Goal: Information Seeking & Learning: Learn about a topic

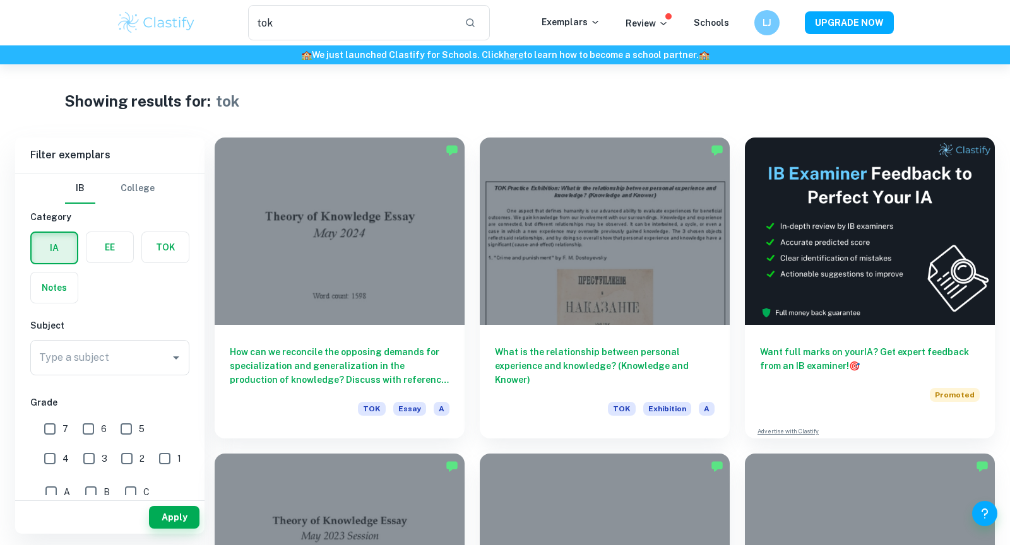
click at [585, 30] on div "Exemplars" at bounding box center [584, 22] width 84 height 15
click at [583, 17] on p "Exemplars" at bounding box center [571, 22] width 59 height 14
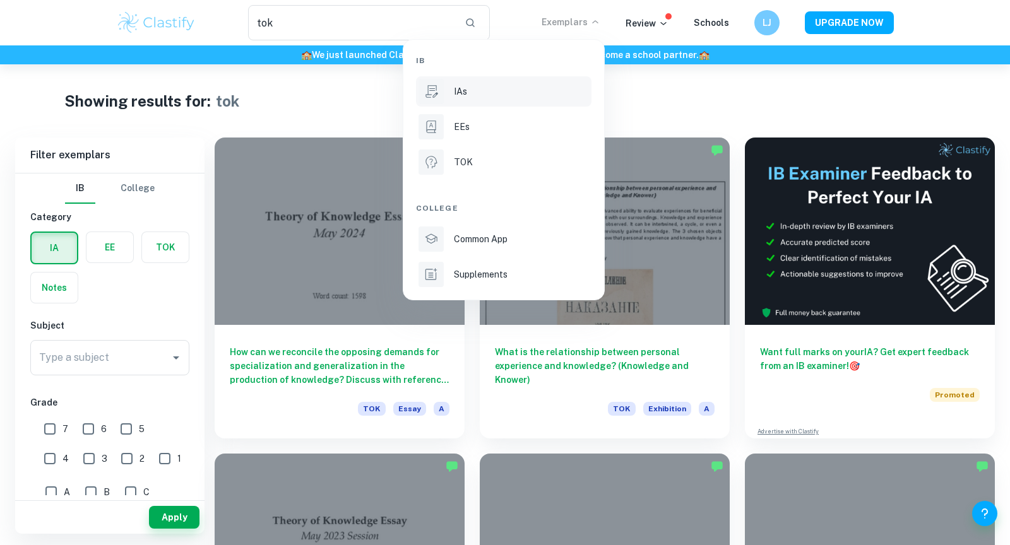
click at [480, 102] on li "IAs" at bounding box center [504, 91] width 176 height 30
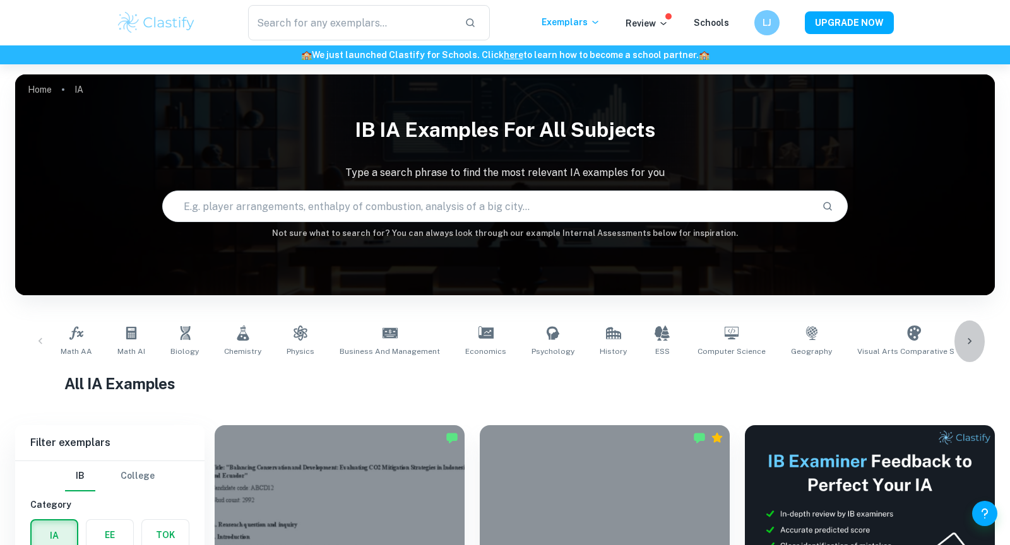
click at [965, 339] on icon at bounding box center [969, 341] width 13 height 13
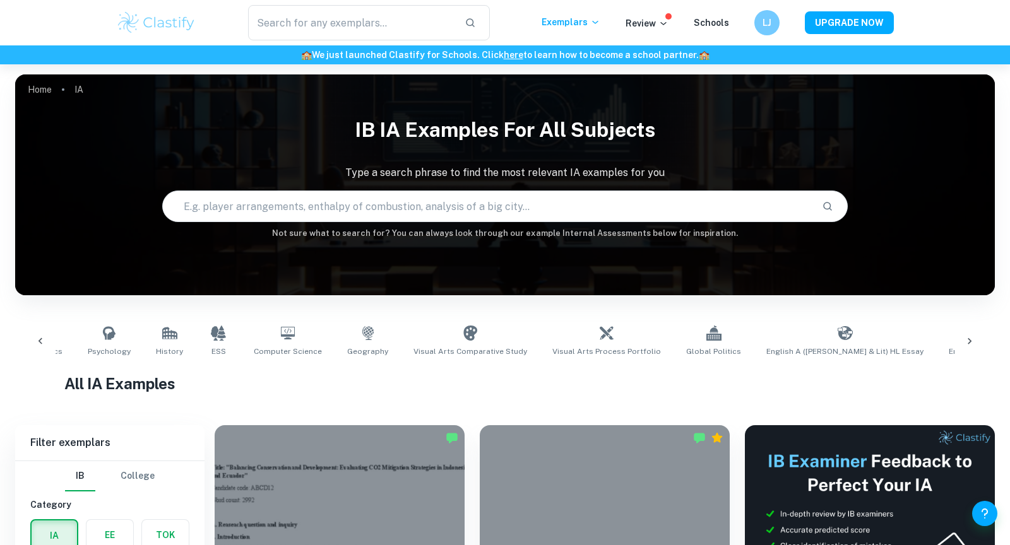
scroll to position [0, 801]
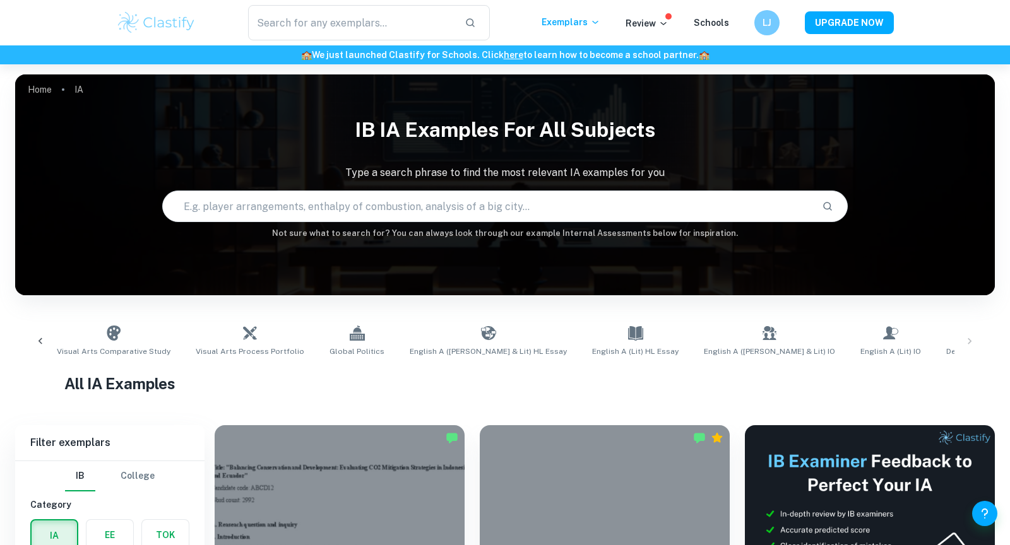
click at [970, 340] on div "Math AA Math AI Biology Chemistry Physics Business and Management Economics Psy…" at bounding box center [505, 342] width 960 height 42
click at [42, 345] on icon at bounding box center [40, 341] width 13 height 13
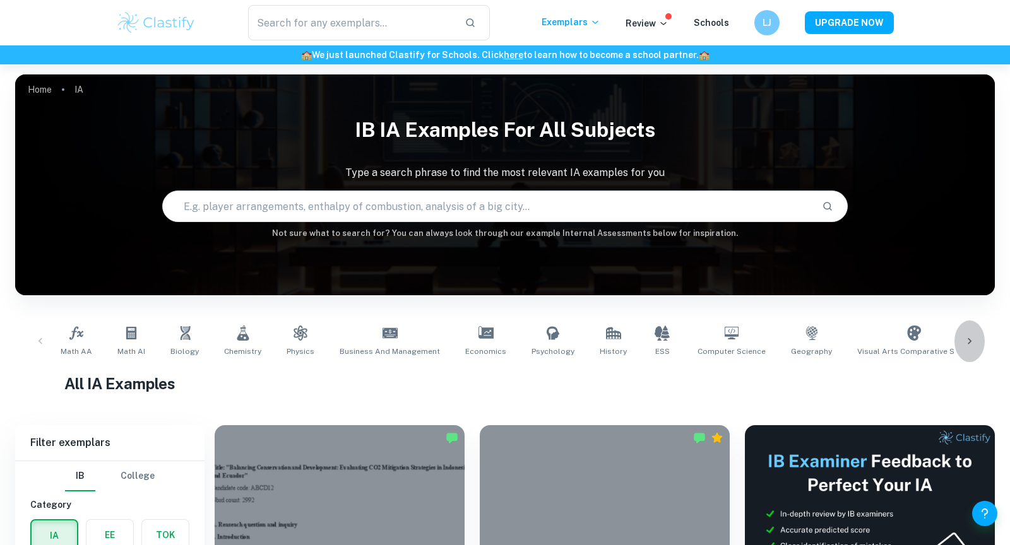
click at [968, 349] on div at bounding box center [970, 342] width 30 height 42
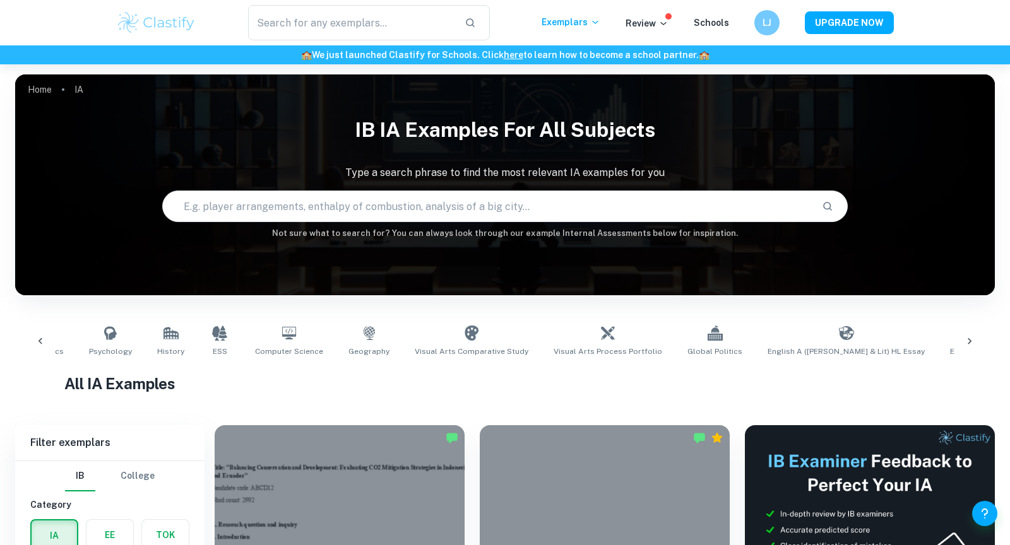
scroll to position [0, 801]
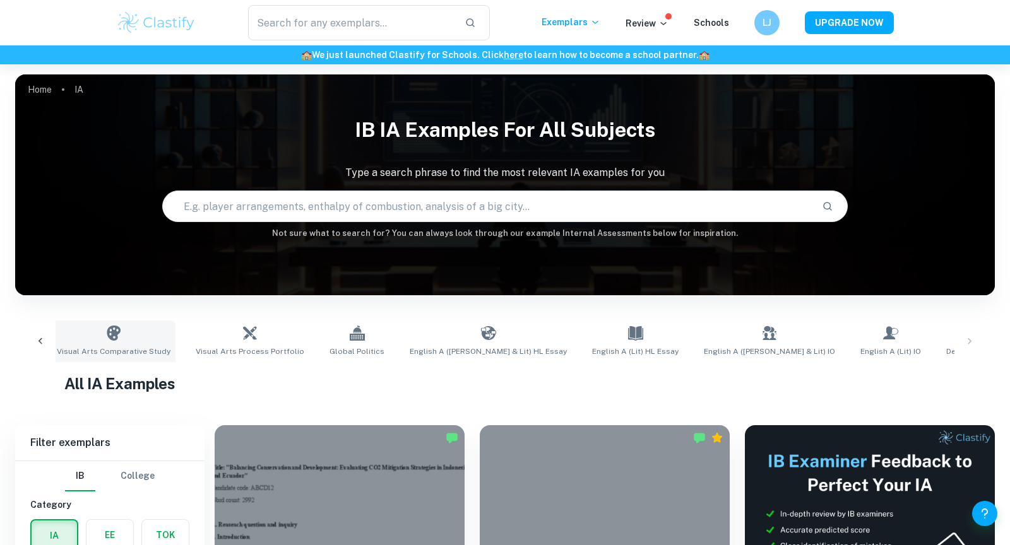
click at [104, 331] on link "Visual Arts Comparative Study" at bounding box center [114, 342] width 124 height 42
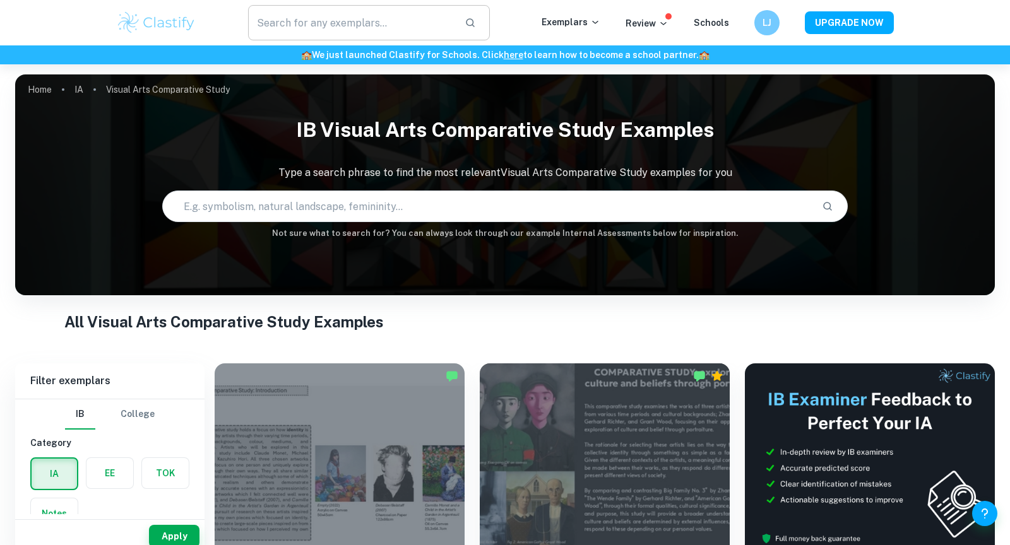
click at [383, 21] on input "tok" at bounding box center [351, 22] width 206 height 35
type input "theatre solo"
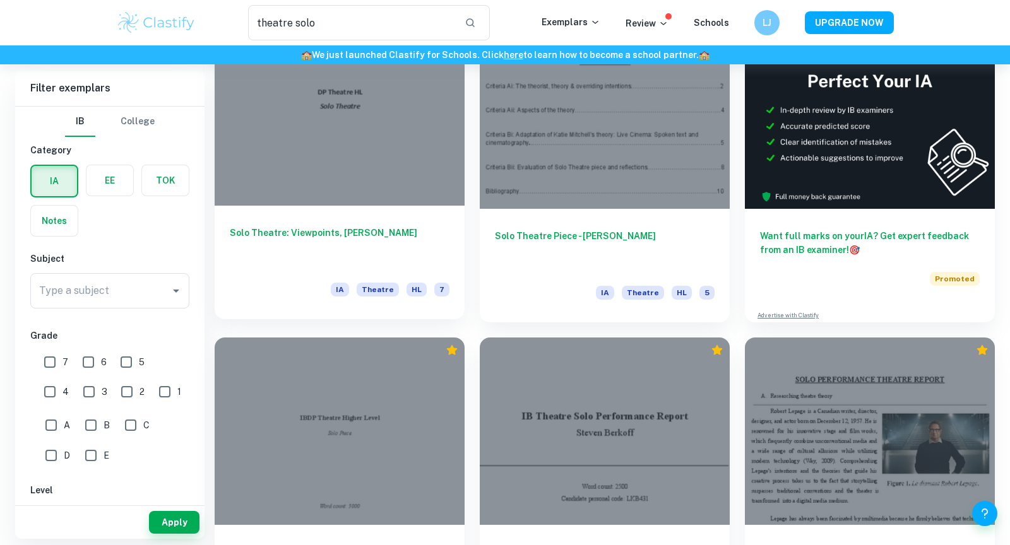
scroll to position [116, 0]
click at [408, 164] on div at bounding box center [340, 113] width 250 height 188
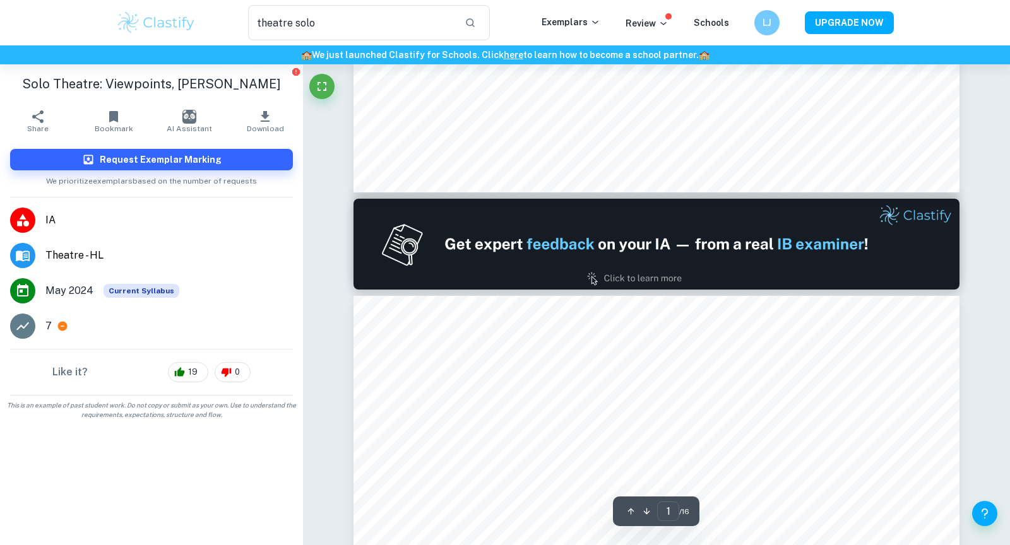
type input "2"
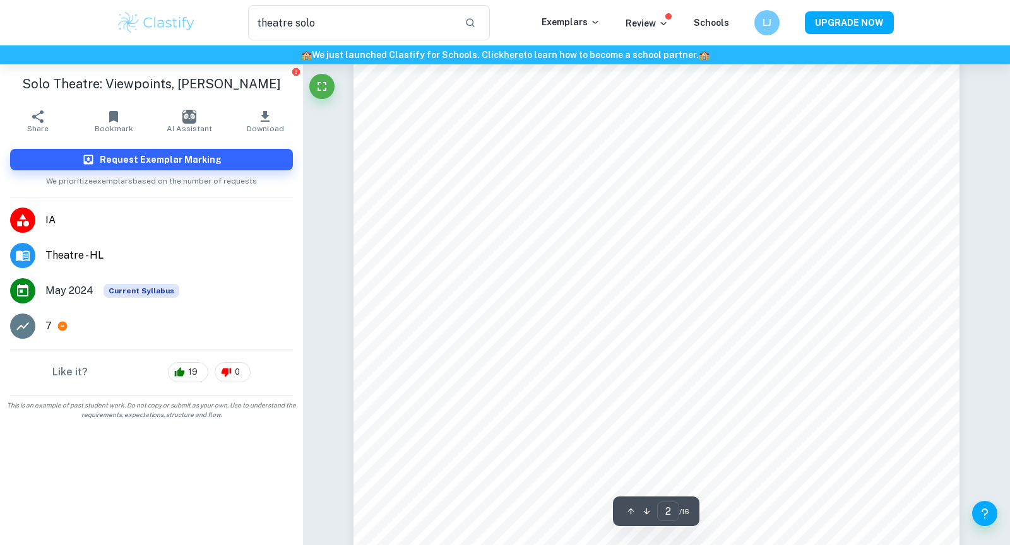
scroll to position [1056, 0]
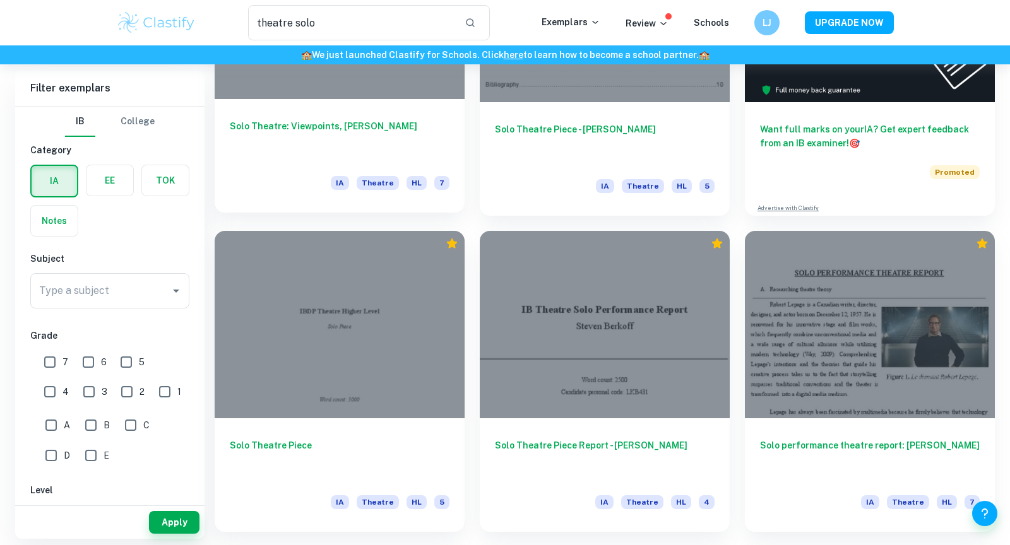
scroll to position [284, 0]
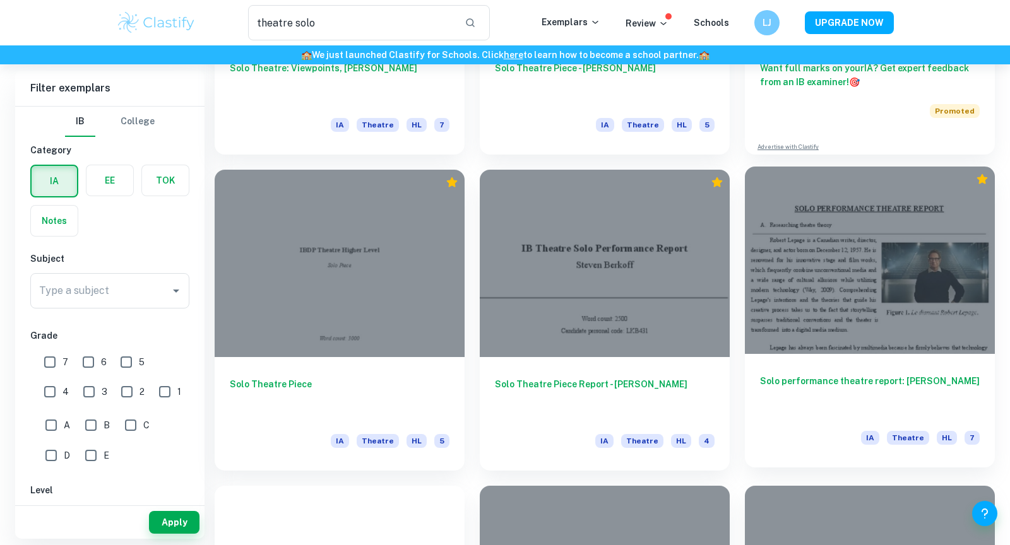
click at [917, 366] on div "Solo performance theatre report: [PERSON_NAME] IA Theatre HL 7" at bounding box center [870, 411] width 250 height 114
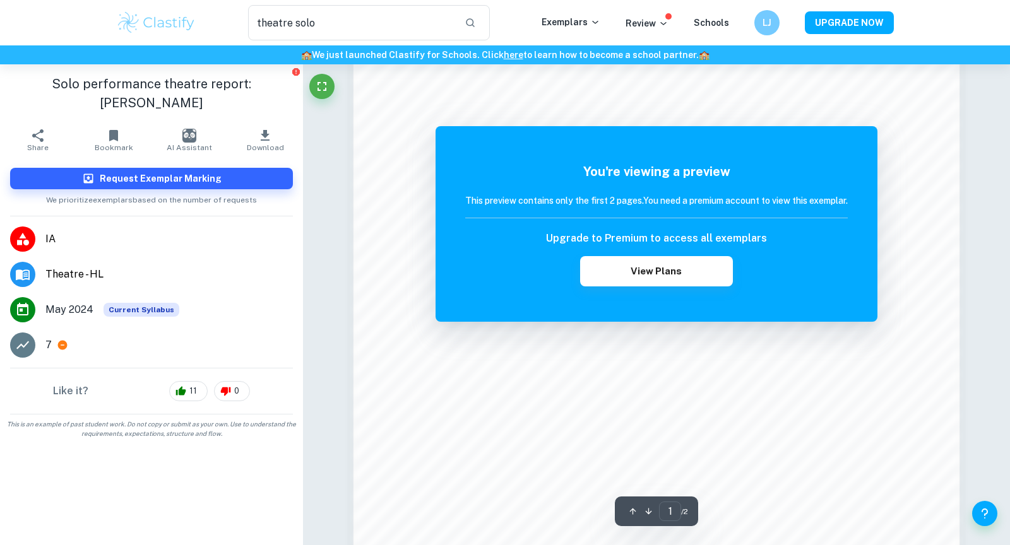
scroll to position [1230, 0]
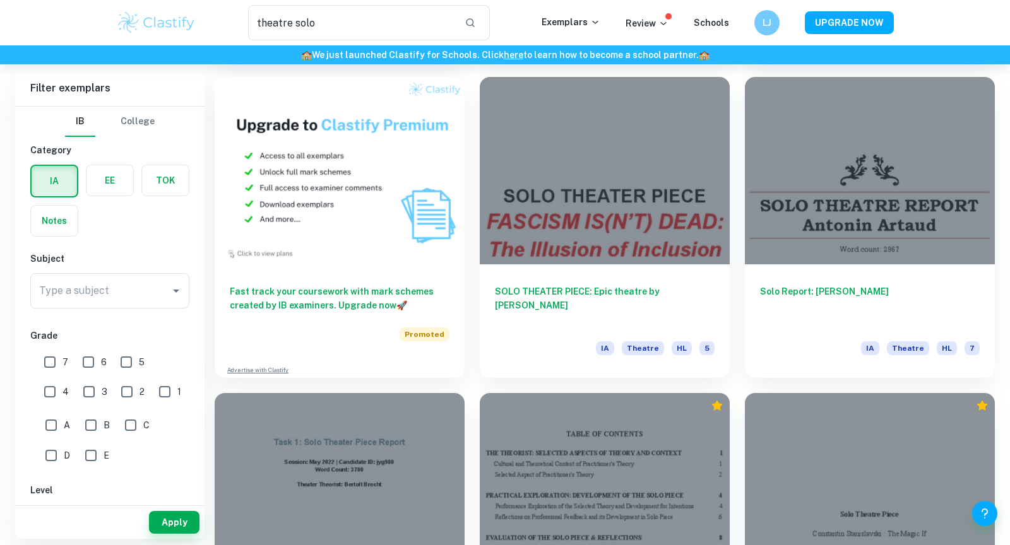
scroll to position [695, 0]
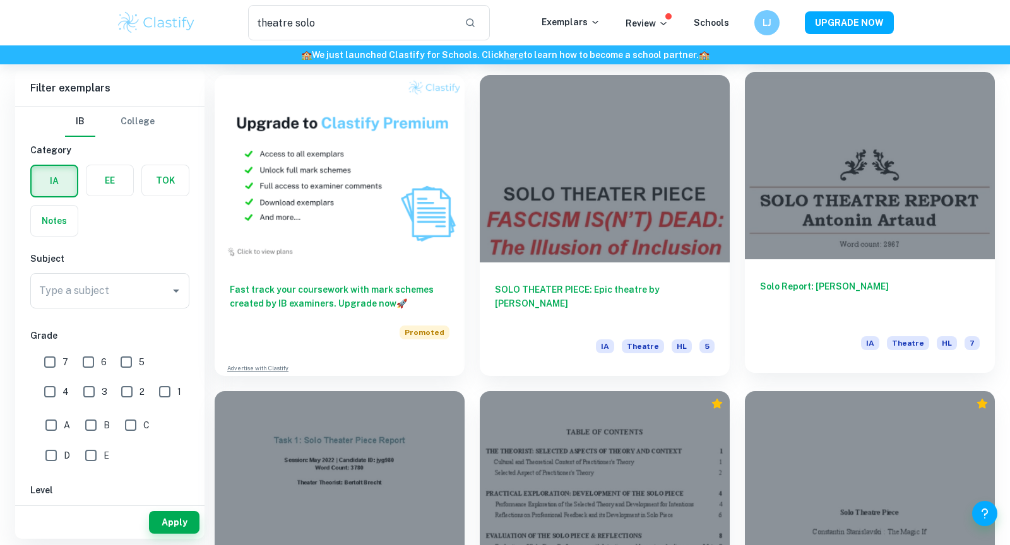
click at [877, 304] on h6 "Solo Report: [PERSON_NAME]" at bounding box center [870, 301] width 220 height 42
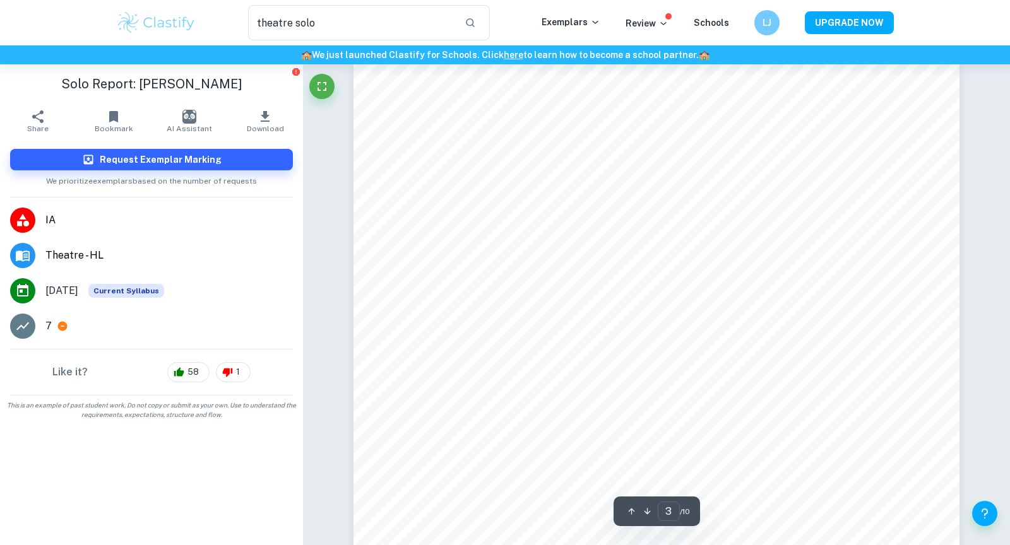
scroll to position [1970, 0]
type input "4"
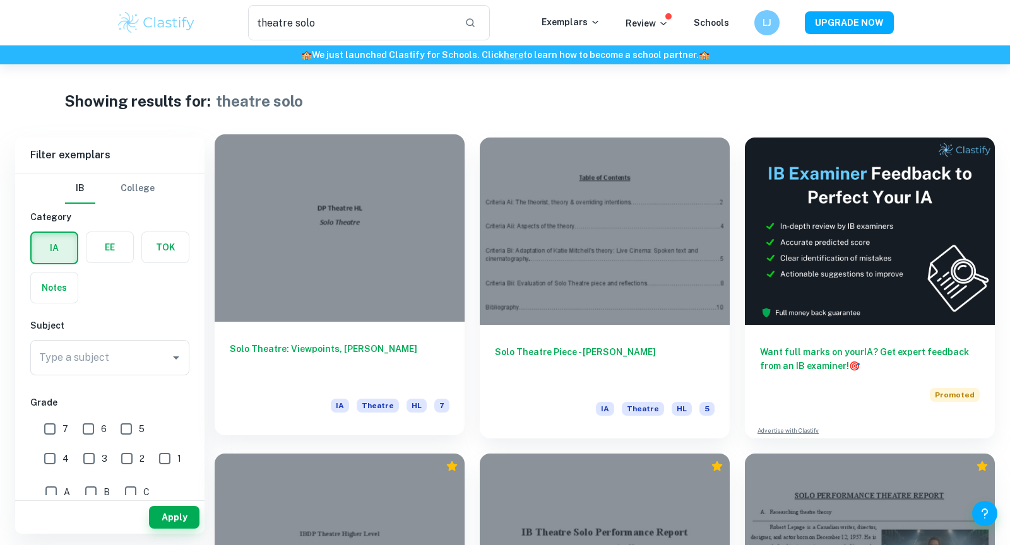
click at [400, 347] on h6 "Solo Theatre: Viewpoints, [PERSON_NAME]" at bounding box center [340, 363] width 220 height 42
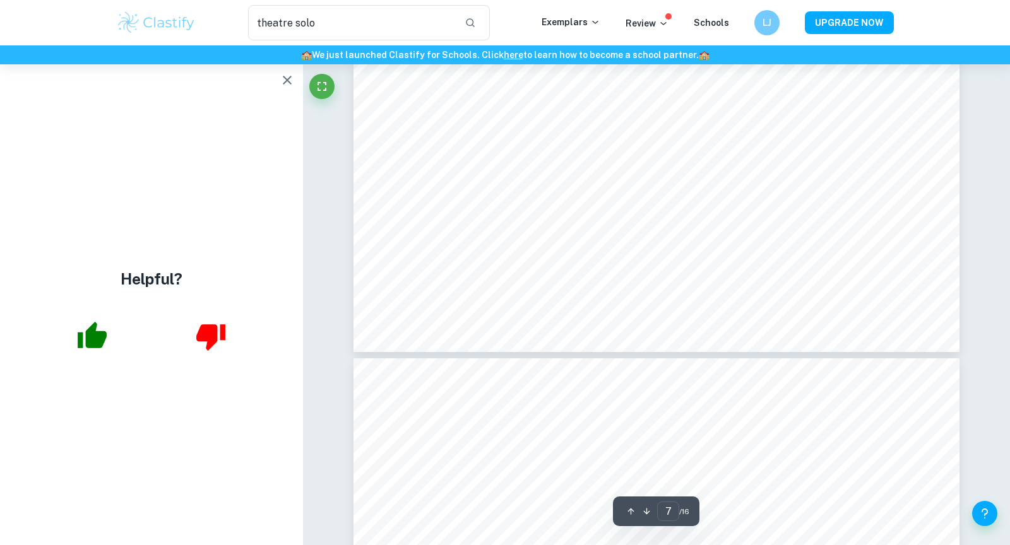
scroll to position [5955, 0]
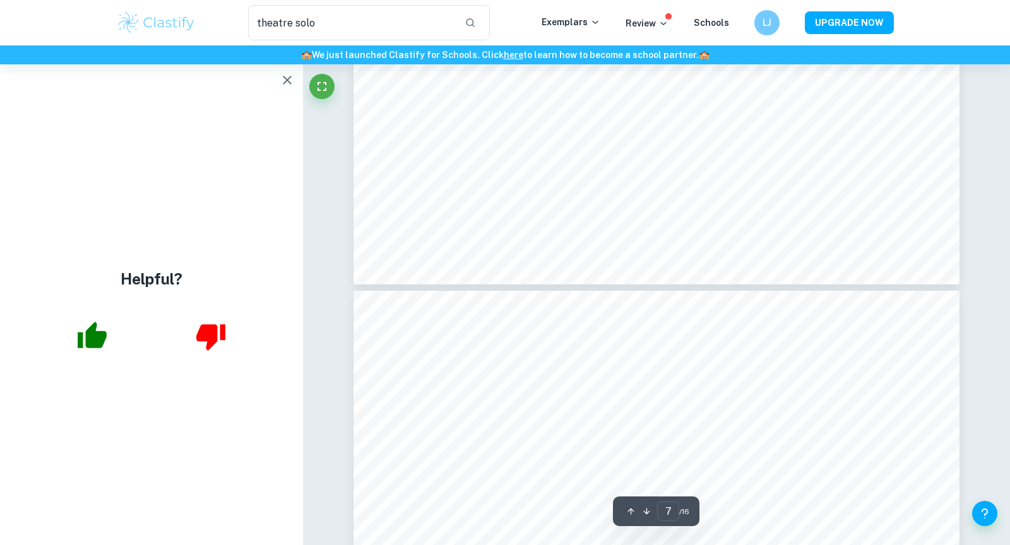
type input "8"
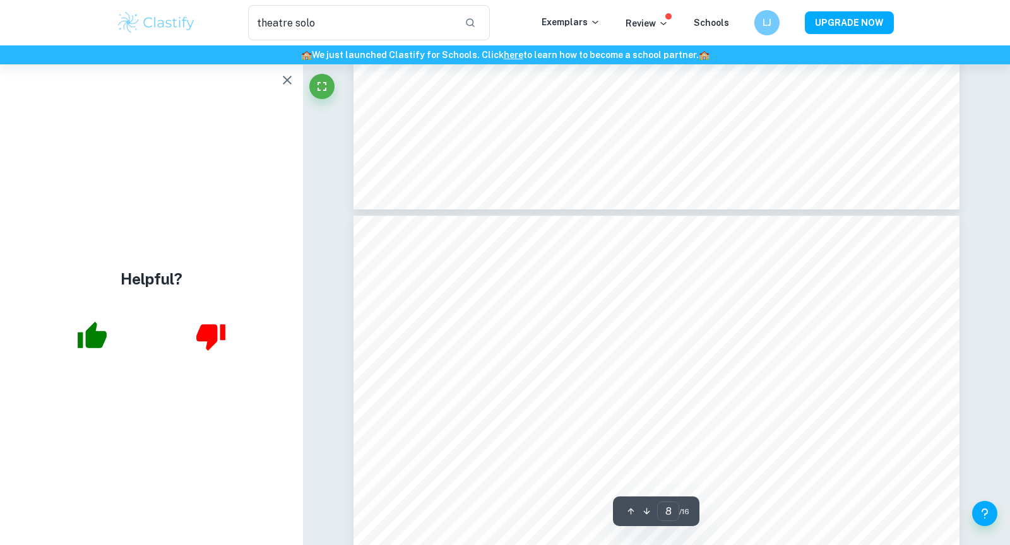
scroll to position [6097, 0]
